Goal: Task Accomplishment & Management: Manage account settings

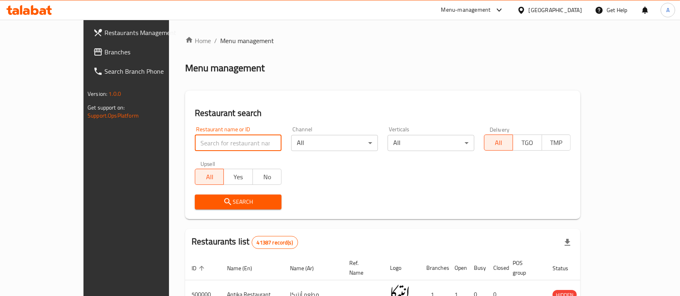
click at [195, 138] on input "search" at bounding box center [238, 143] width 87 height 16
type input "Costa Coffee"
click button "Search" at bounding box center [238, 202] width 87 height 15
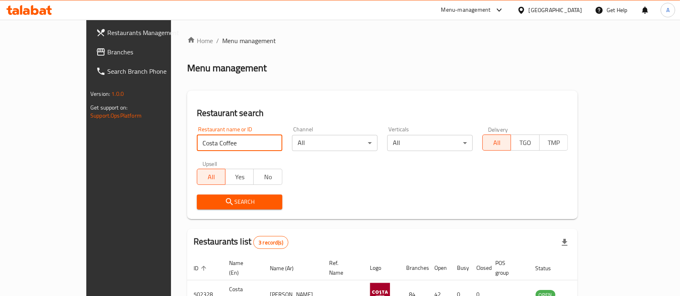
scroll to position [103, 0]
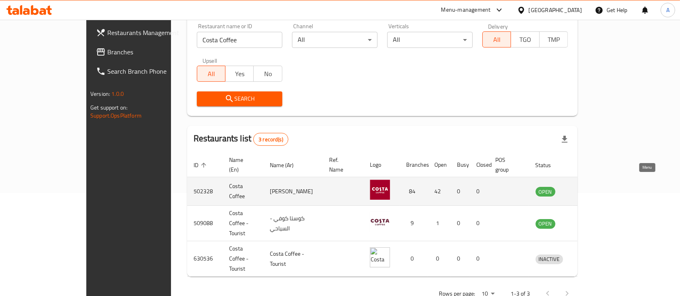
click at [587, 190] on icon "enhanced table" at bounding box center [585, 191] width 3 height 3
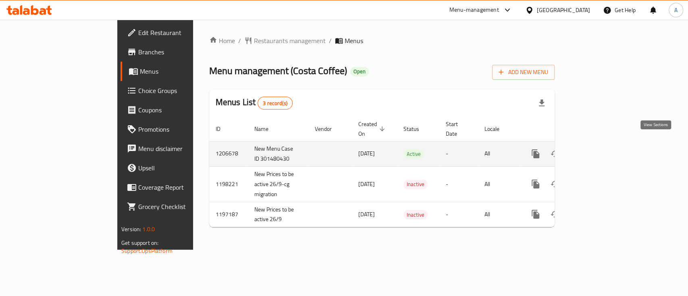
click at [599, 149] on icon "enhanced table" at bounding box center [594, 154] width 10 height 10
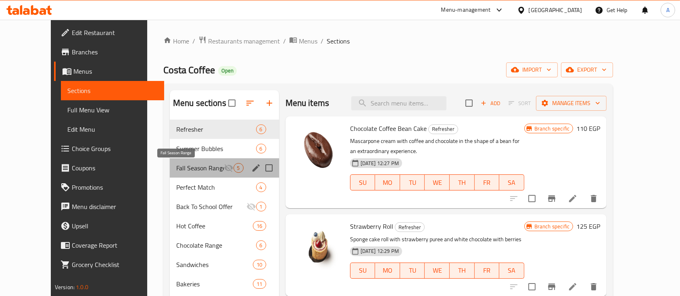
click at [206, 170] on span "Fall Season Range" at bounding box center [200, 168] width 48 height 10
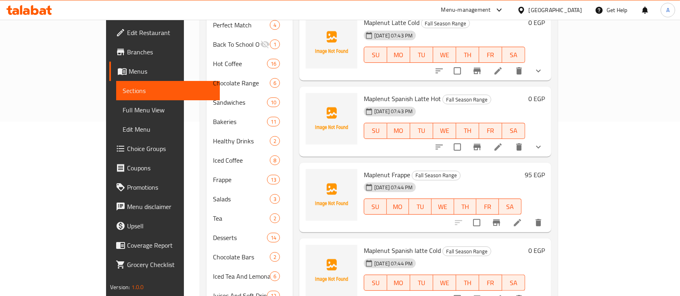
scroll to position [176, 0]
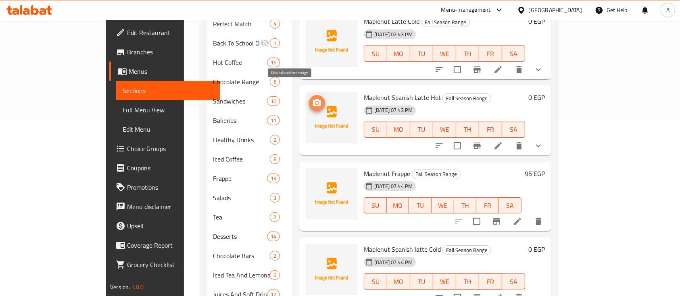
click at [316, 102] on circle "upload picture" at bounding box center [317, 103] width 2 height 2
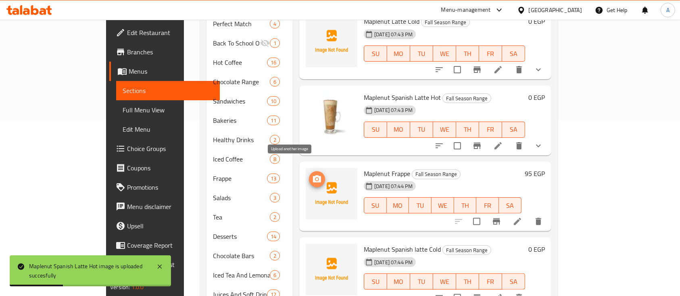
click at [313, 175] on icon "upload picture" at bounding box center [317, 178] width 8 height 7
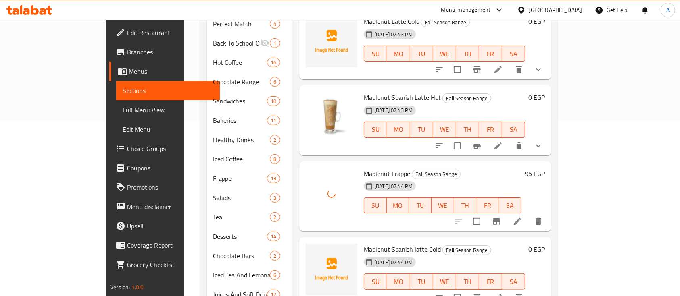
scroll to position [197, 0]
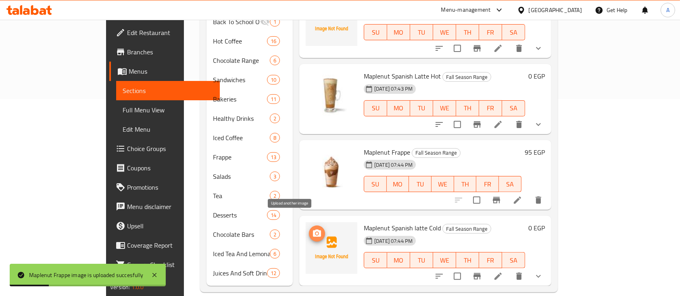
click at [313, 230] on icon "upload picture" at bounding box center [317, 233] width 8 height 7
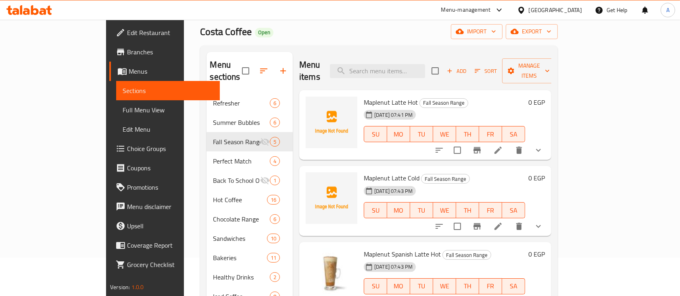
scroll to position [35, 0]
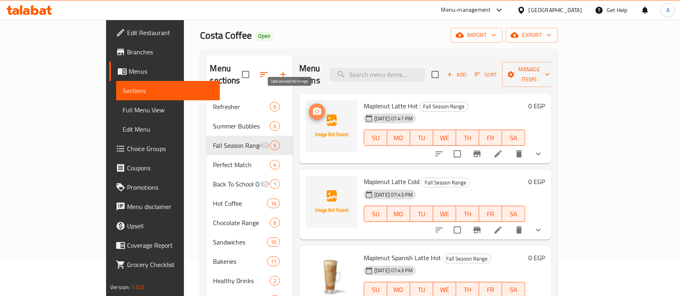
click at [313, 108] on icon "upload picture" at bounding box center [317, 111] width 8 height 7
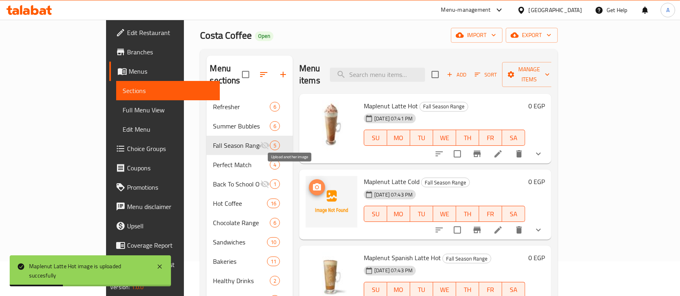
click at [316, 186] on circle "upload picture" at bounding box center [317, 187] width 2 height 2
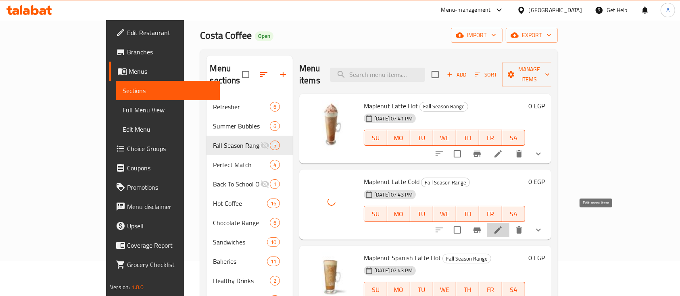
click at [503, 225] on icon at bounding box center [498, 230] width 10 height 10
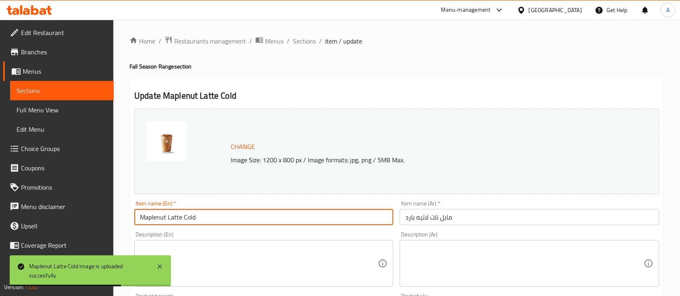
drag, startPoint x: 182, startPoint y: 220, endPoint x: 213, endPoint y: 219, distance: 30.7
click at [213, 219] on input "Maplenut Latte Cold" at bounding box center [263, 217] width 259 height 16
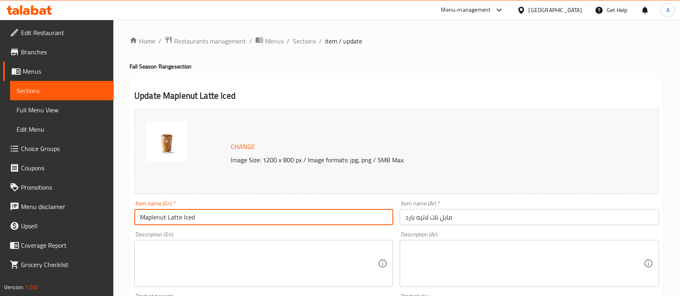
type input "Maplenut Latte Iced"
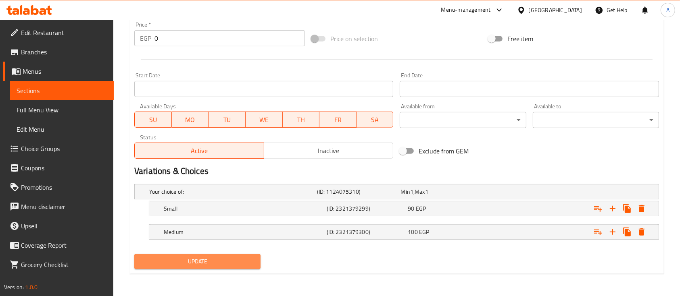
click at [167, 261] on span "Update" at bounding box center [197, 262] width 113 height 10
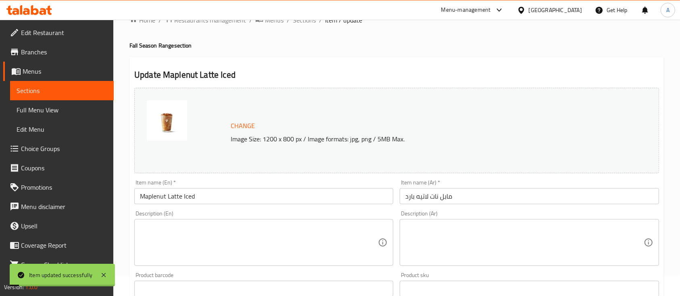
scroll to position [0, 0]
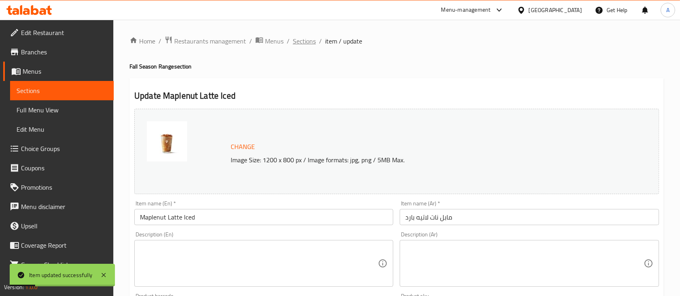
click at [310, 44] on span "Sections" at bounding box center [304, 41] width 23 height 10
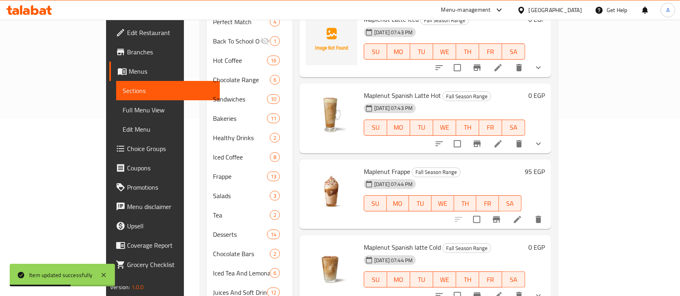
scroll to position [197, 0]
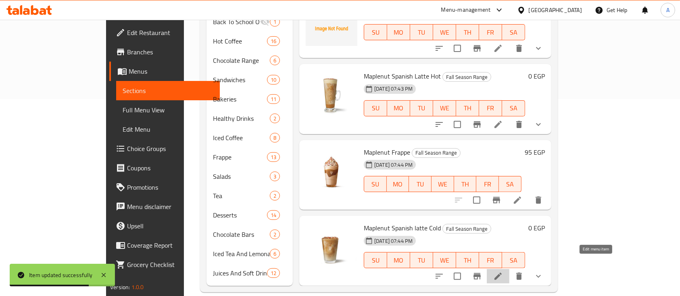
click at [502, 273] on icon at bounding box center [497, 276] width 7 height 7
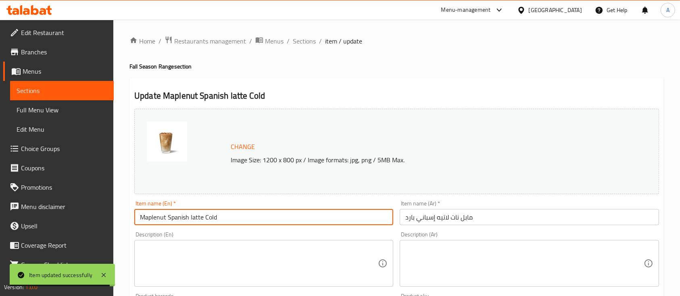
click at [211, 217] on input "Maplenut Spanish latte Cold" at bounding box center [263, 217] width 259 height 16
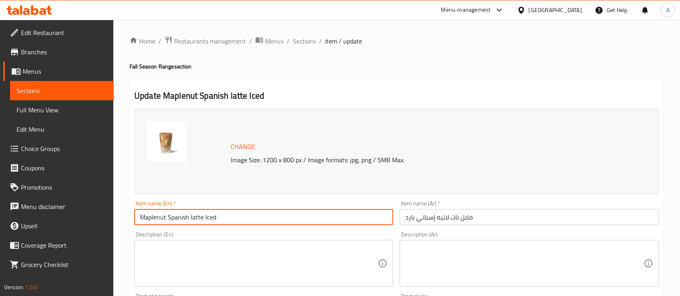
scroll to position [303, 0]
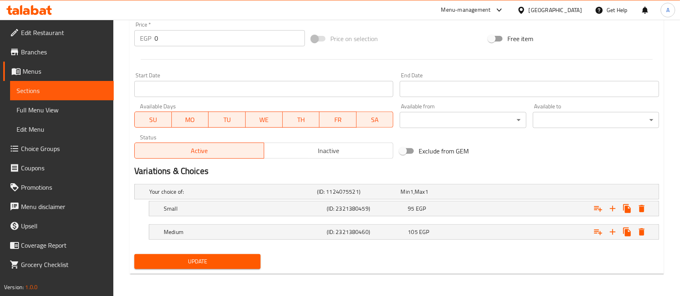
type input "Maplenut Spanish latte Iced"
click at [187, 259] on span "Update" at bounding box center [197, 262] width 113 height 10
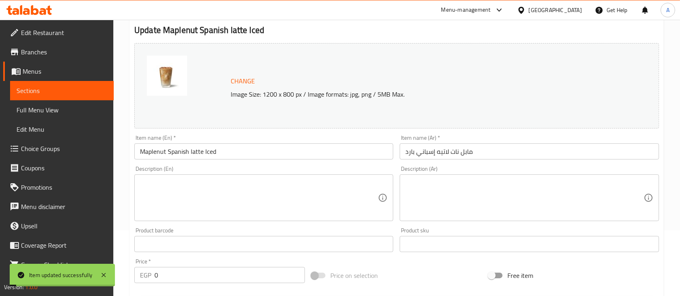
scroll to position [0, 0]
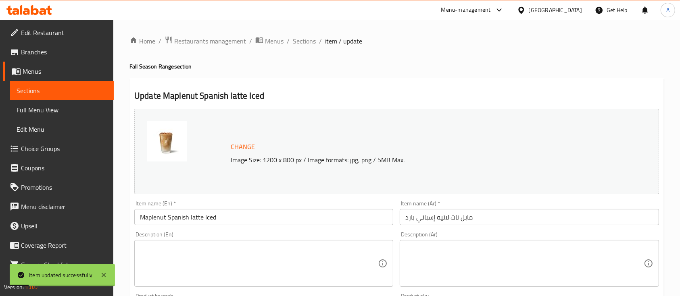
click at [302, 43] on span "Sections" at bounding box center [304, 41] width 23 height 10
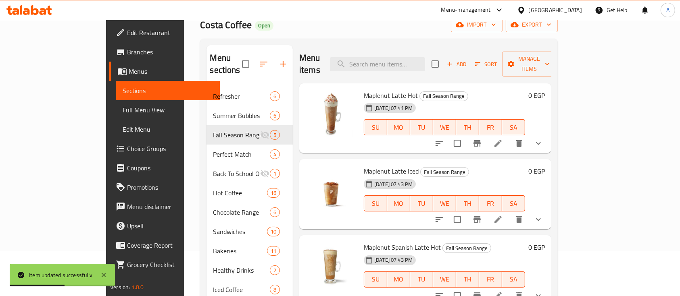
scroll to position [41, 0]
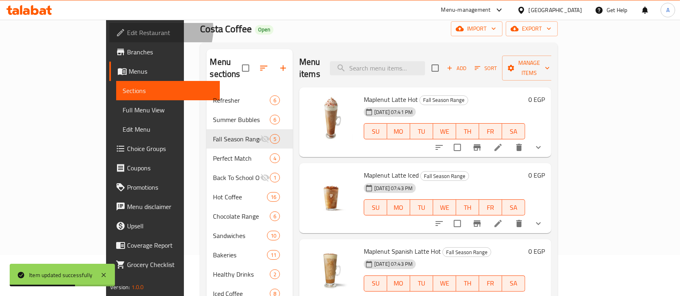
click at [127, 29] on span "Edit Restaurant" at bounding box center [170, 33] width 86 height 10
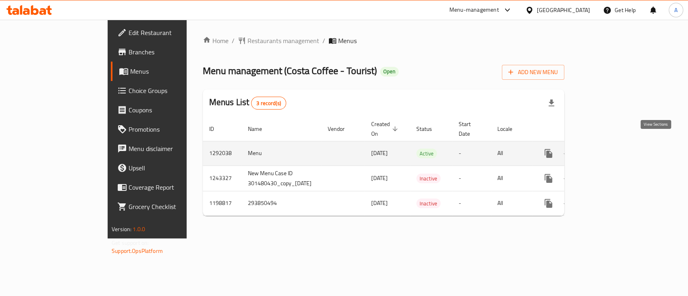
click at [616, 144] on link "enhanced table" at bounding box center [606, 153] width 19 height 19
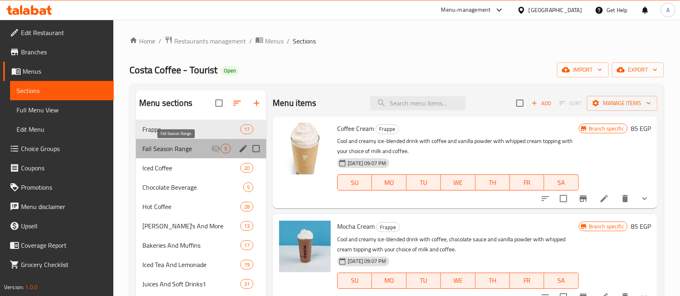
click at [167, 146] on span "Fall Season Range" at bounding box center [176, 149] width 69 height 10
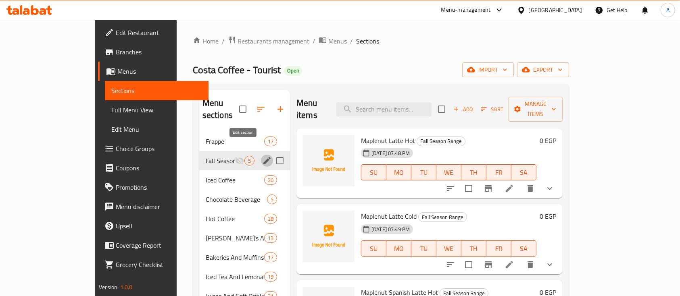
click at [262, 156] on icon "edit" at bounding box center [267, 161] width 10 height 10
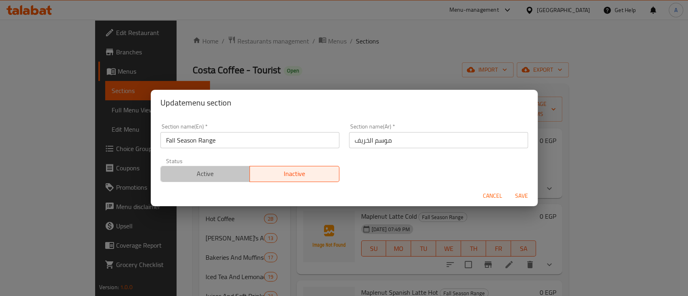
click at [226, 174] on span "Active" at bounding box center [205, 174] width 83 height 12
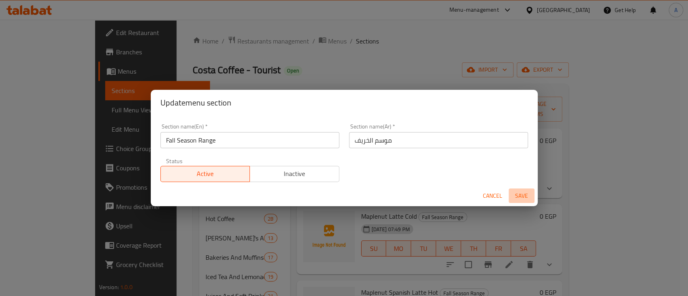
click at [530, 196] on span "Save" at bounding box center [521, 196] width 19 height 10
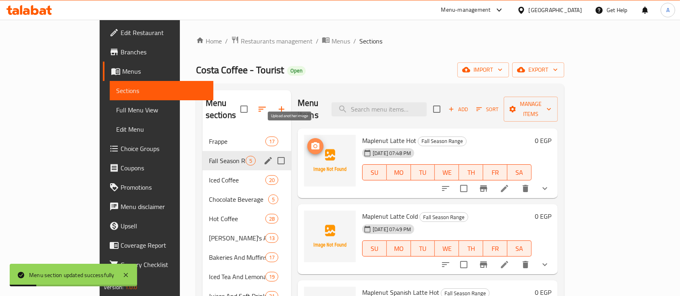
click at [310, 142] on icon "upload picture" at bounding box center [315, 147] width 10 height 10
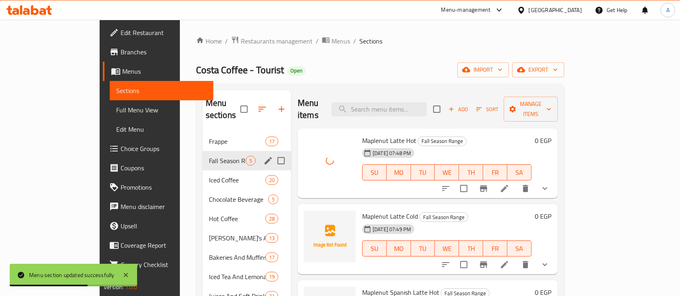
scroll to position [72, 0]
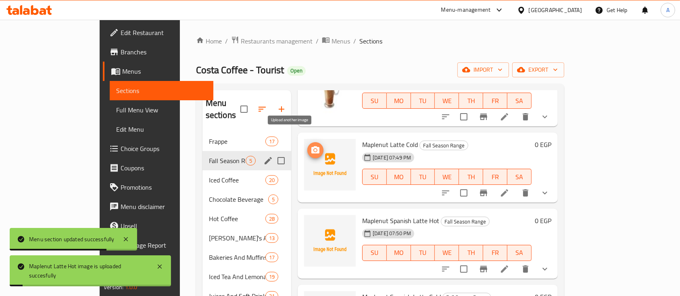
click at [310, 146] on icon "upload picture" at bounding box center [315, 151] width 10 height 10
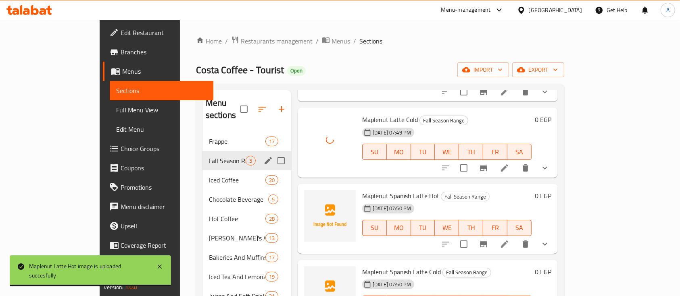
scroll to position [97, 0]
click at [304, 200] on img at bounding box center [330, 216] width 52 height 52
click at [307, 197] on span "upload picture" at bounding box center [315, 202] width 16 height 10
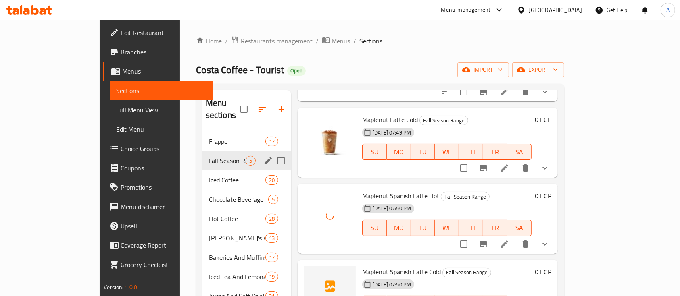
scroll to position [120, 0]
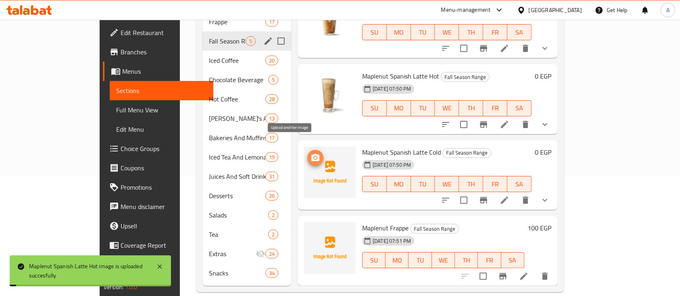
click at [311, 154] on icon "upload picture" at bounding box center [315, 157] width 8 height 7
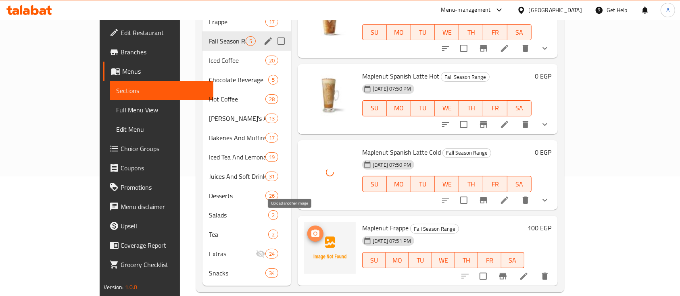
click at [311, 230] on icon "upload picture" at bounding box center [315, 233] width 8 height 7
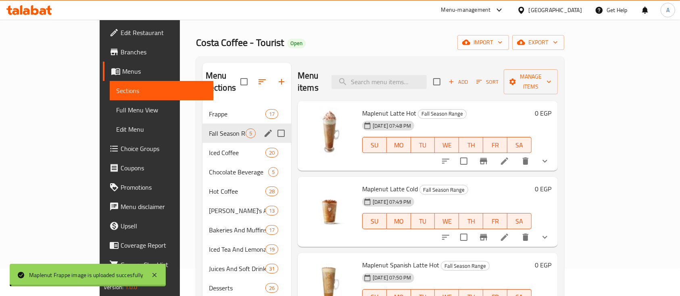
scroll to position [0, 0]
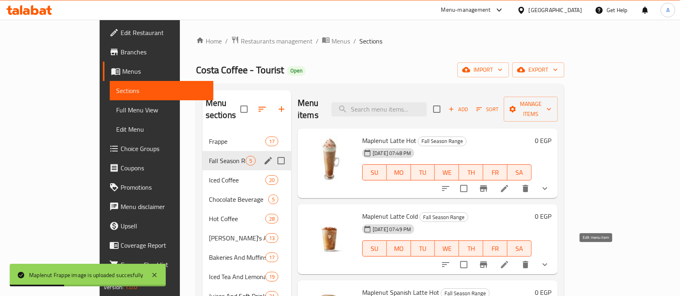
click at [509, 260] on icon at bounding box center [505, 265] width 10 height 10
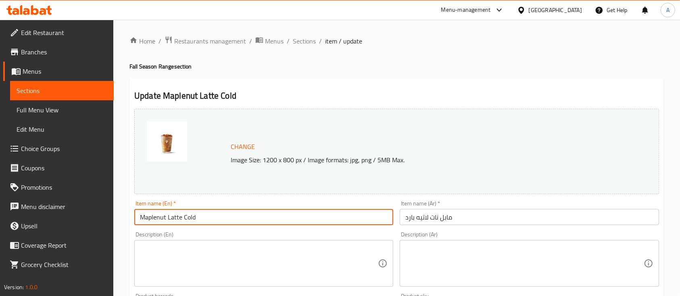
click at [192, 218] on input "Maplenut Latte Cold" at bounding box center [263, 217] width 259 height 16
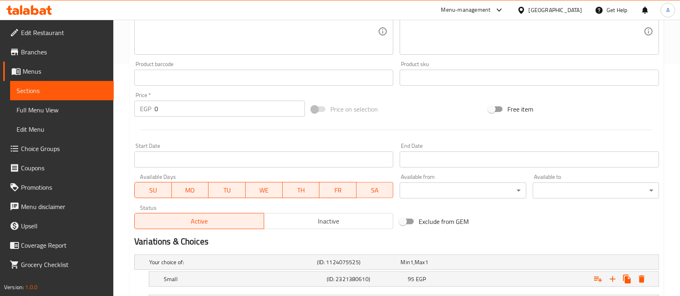
scroll to position [303, 0]
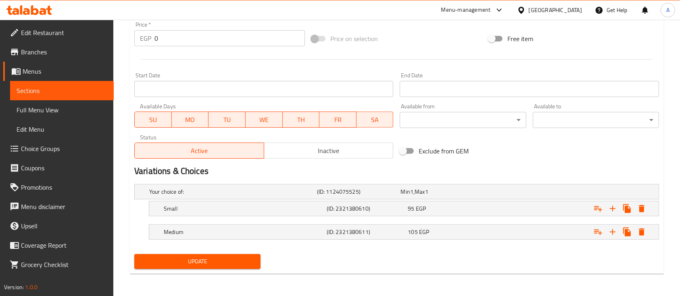
type input "Maplenut Latte Iced"
click at [176, 261] on span "Update" at bounding box center [197, 262] width 113 height 10
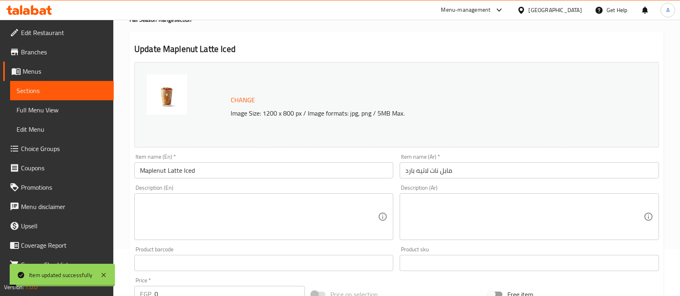
scroll to position [0, 0]
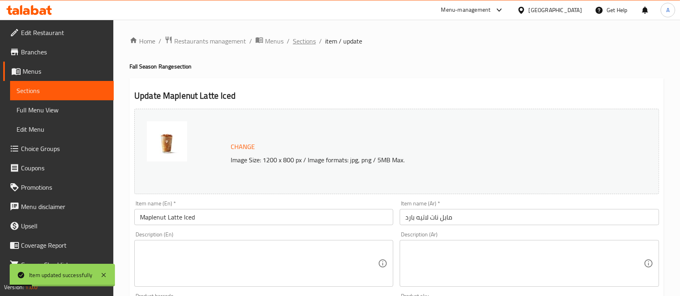
click at [302, 43] on span "Sections" at bounding box center [304, 41] width 23 height 10
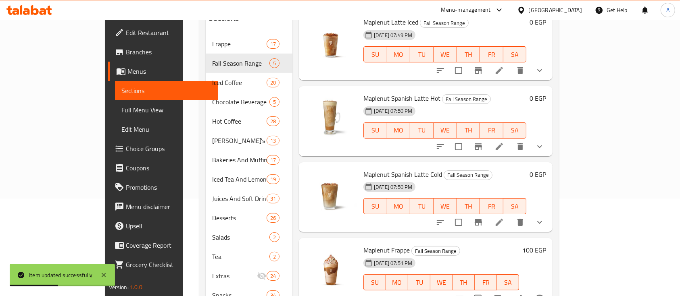
scroll to position [120, 0]
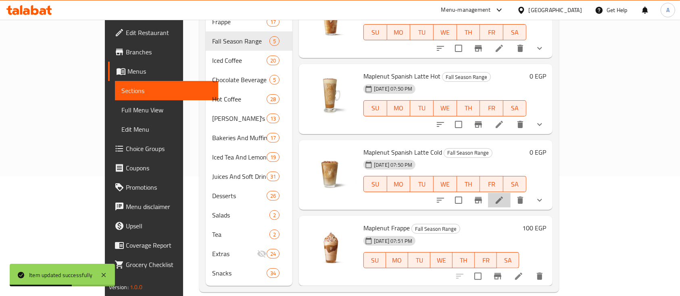
click at [510, 195] on li at bounding box center [499, 200] width 23 height 15
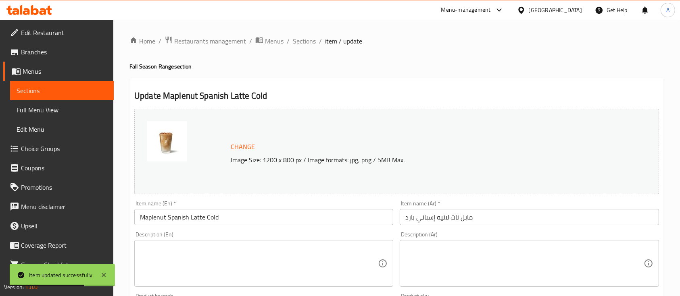
scroll to position [81, 0]
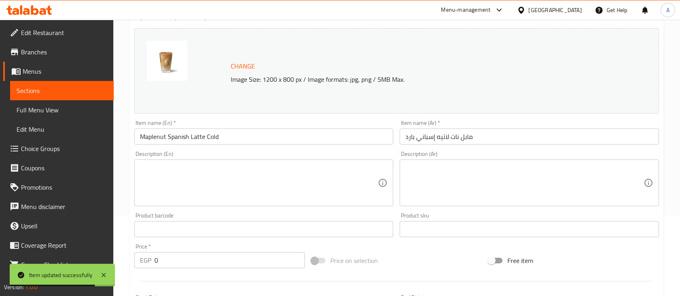
click at [211, 134] on input "Maplenut Spanish Latte Cold" at bounding box center [263, 137] width 259 height 16
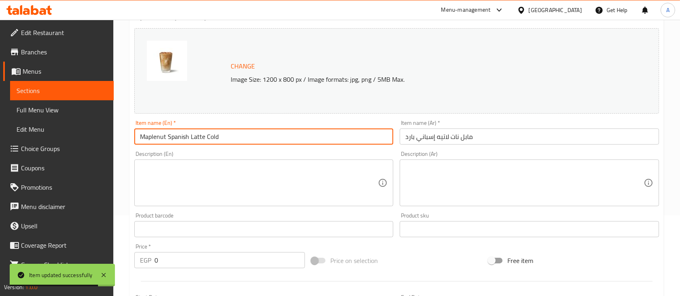
click at [211, 134] on input "Maplenut Spanish Latte Cold" at bounding box center [263, 137] width 259 height 16
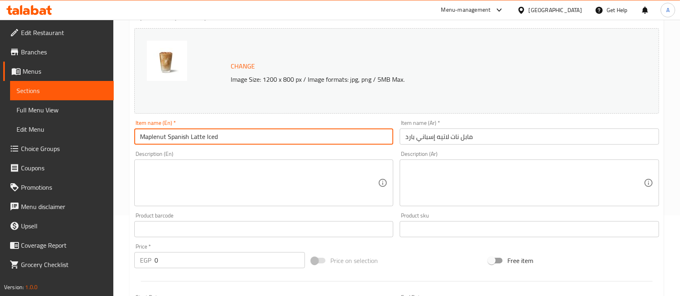
type input "Maplenut Spanish Latte Iced"
click at [495, 109] on div "Change Image Size: 1200 x 800 px / Image formats: jpg, png / 5MB Max." at bounding box center [396, 70] width 525 height 85
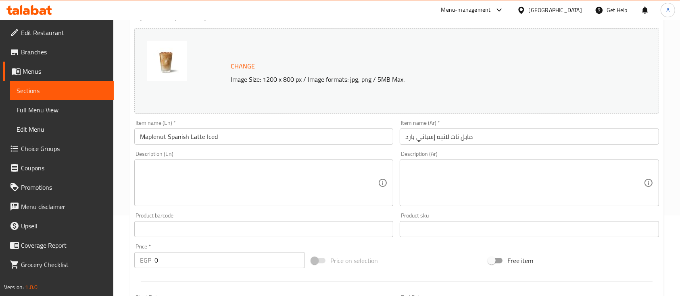
scroll to position [303, 0]
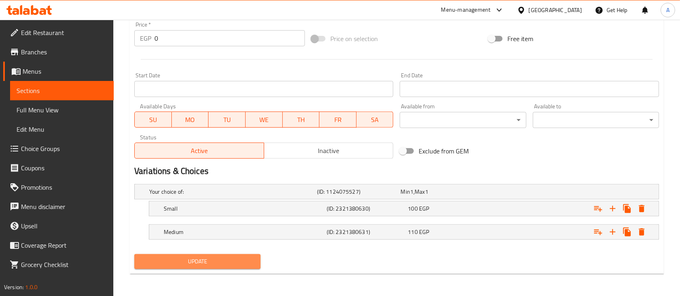
click at [190, 264] on span "Update" at bounding box center [197, 262] width 113 height 10
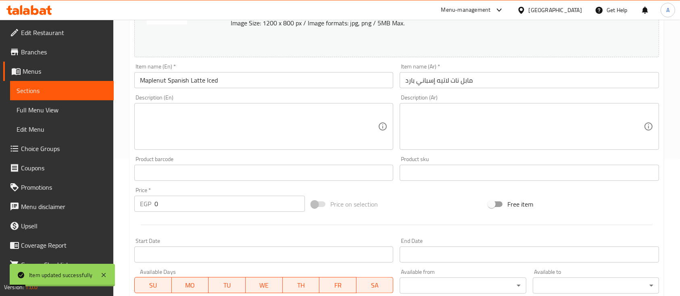
scroll to position [0, 0]
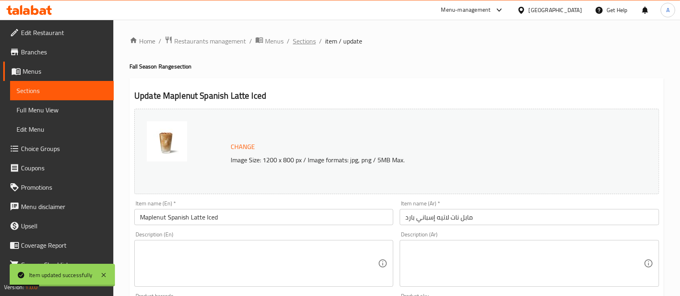
click at [303, 42] on span "Sections" at bounding box center [304, 41] width 23 height 10
